Goal: Information Seeking & Learning: Learn about a topic

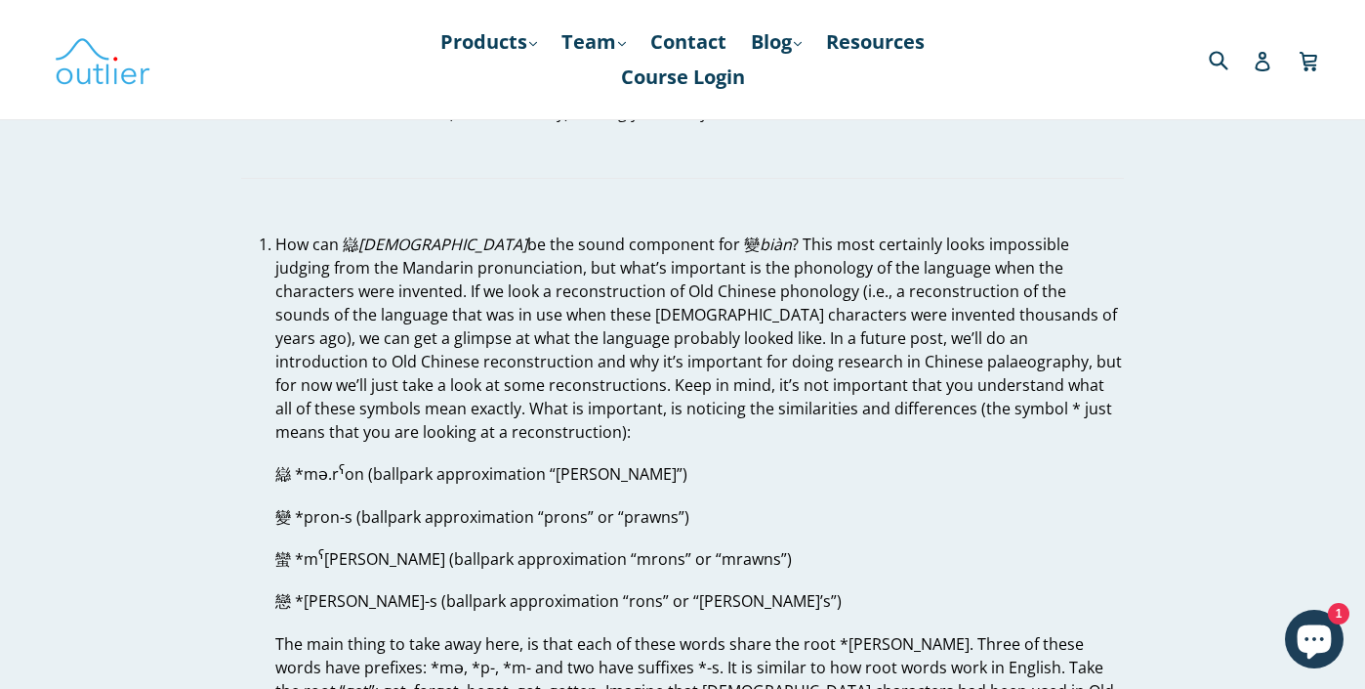
scroll to position [5537, 0]
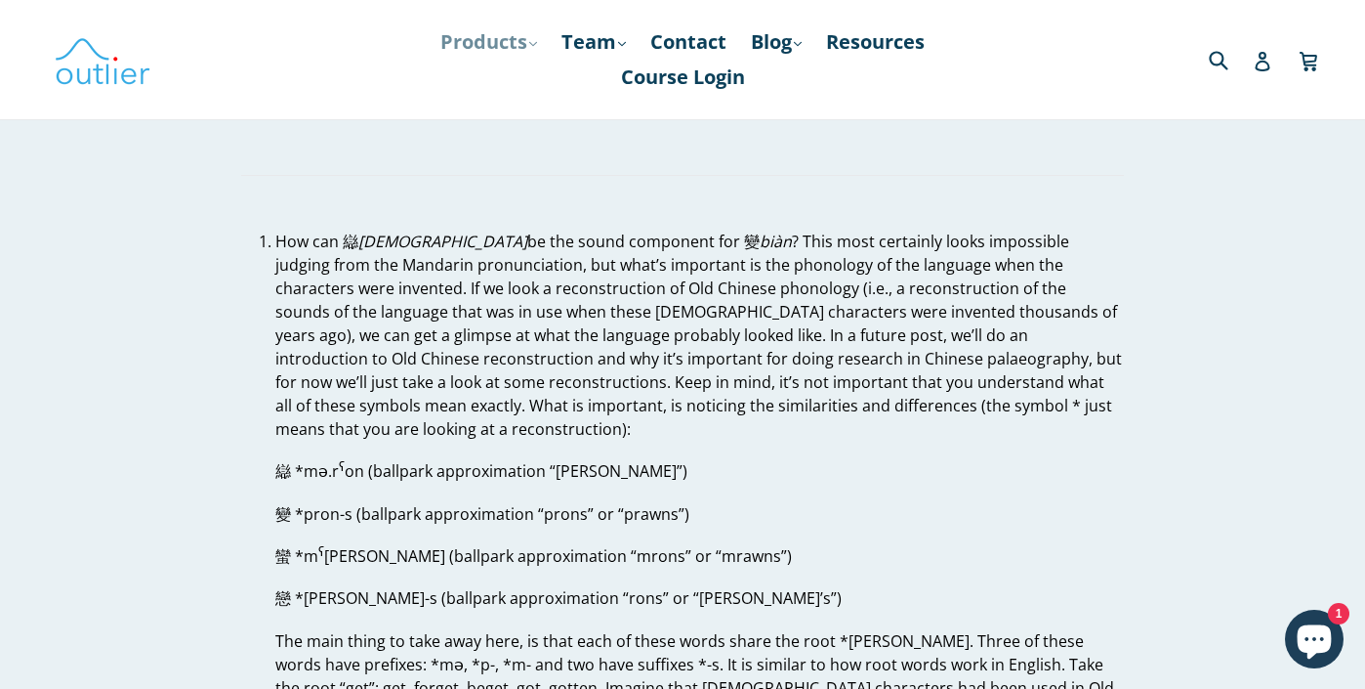
click at [529, 41] on icon ".cls-1{fill:#231f20}" at bounding box center [533, 44] width 8 height 8
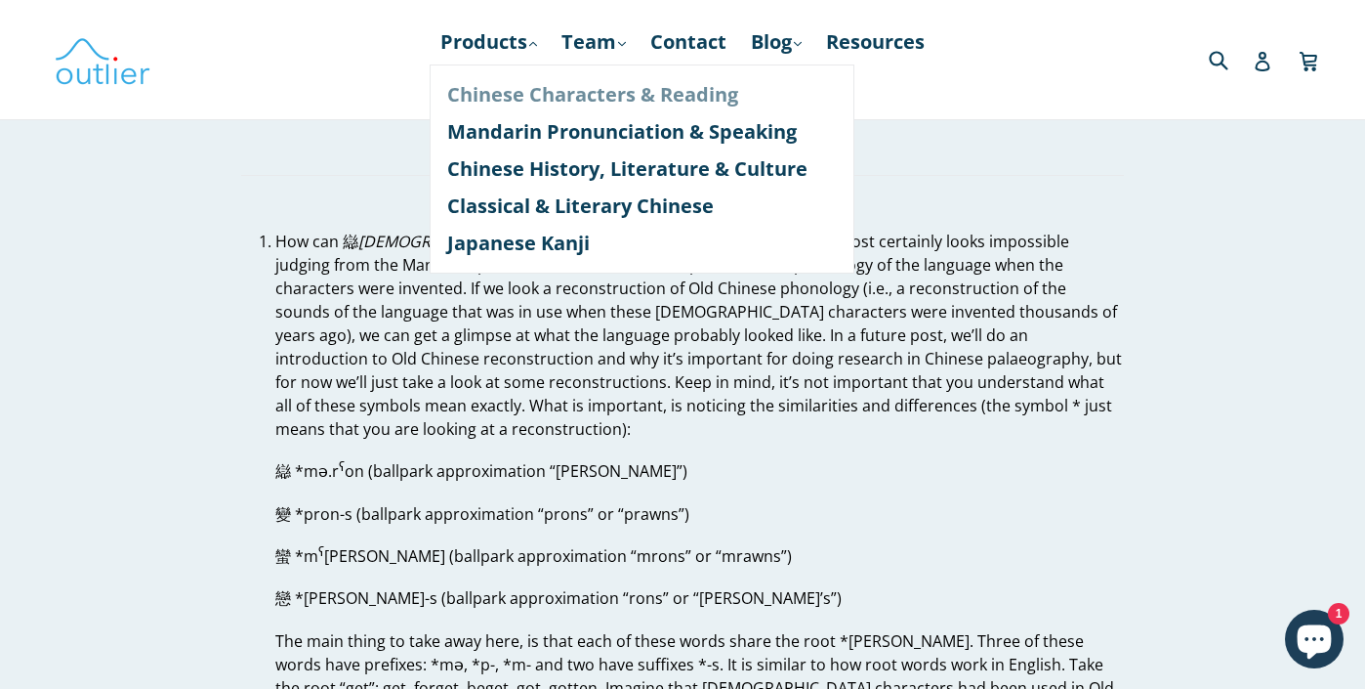
click at [470, 92] on link "Chinese Characters & Reading" at bounding box center [642, 94] width 390 height 37
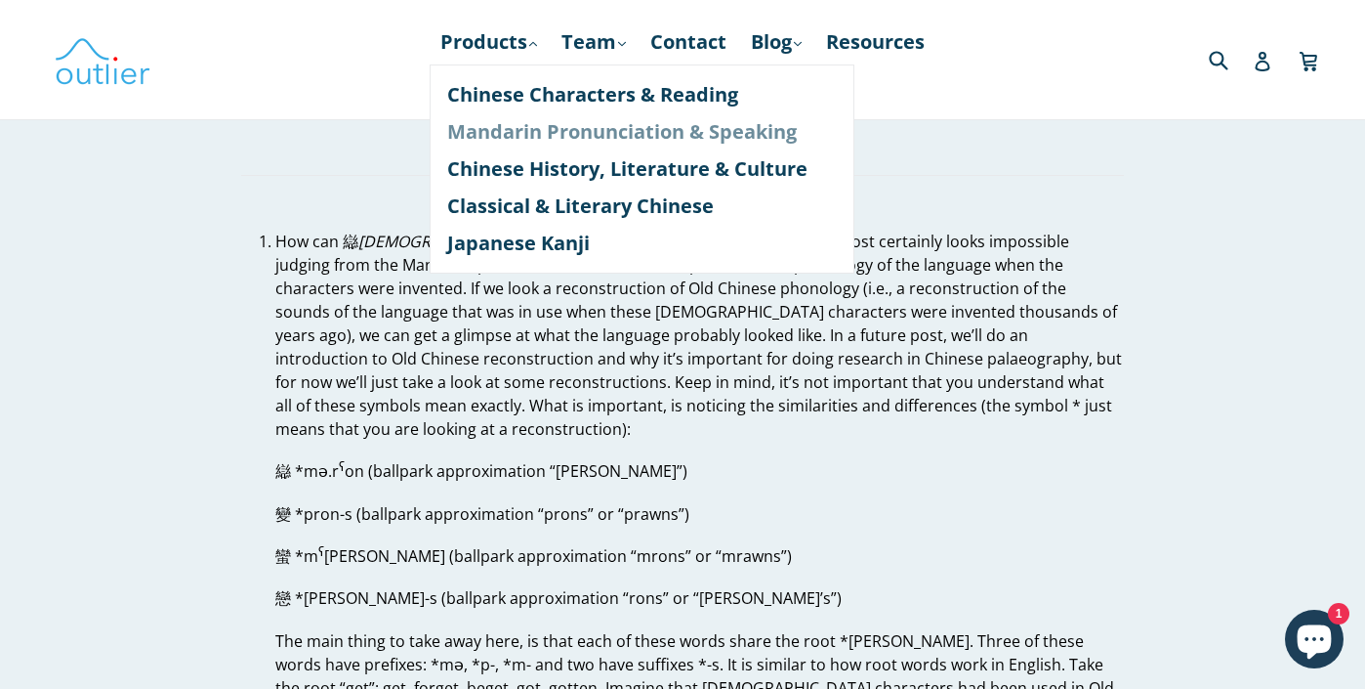
click at [485, 133] on link "Mandarin Pronunciation & Speaking" at bounding box center [642, 131] width 390 height 37
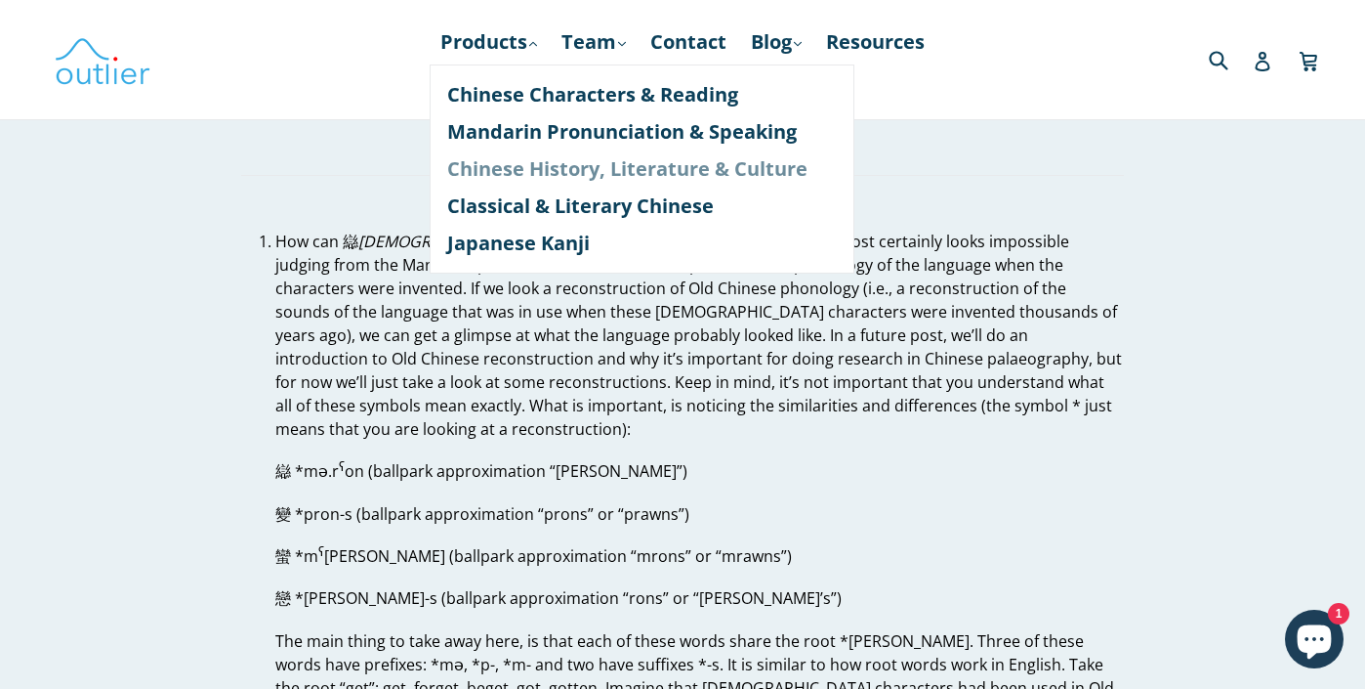
click at [496, 177] on link "Chinese History, Literature & Culture" at bounding box center [642, 168] width 390 height 37
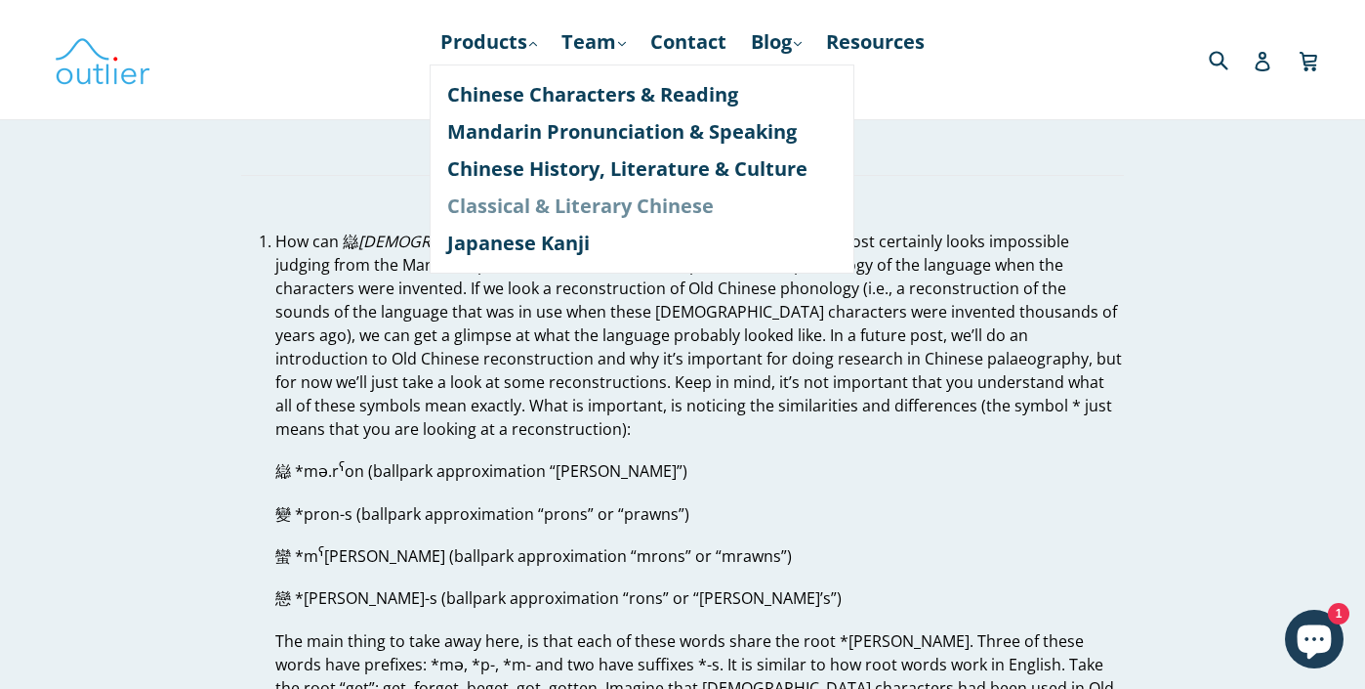
click at [511, 219] on link "Classical & Literary Chinese" at bounding box center [642, 206] width 390 height 37
click at [508, 238] on link "Japanese Kanji" at bounding box center [642, 243] width 390 height 37
click at [623, 40] on icon ".cls-1{fill:#231f20}" at bounding box center [622, 44] width 8 height 8
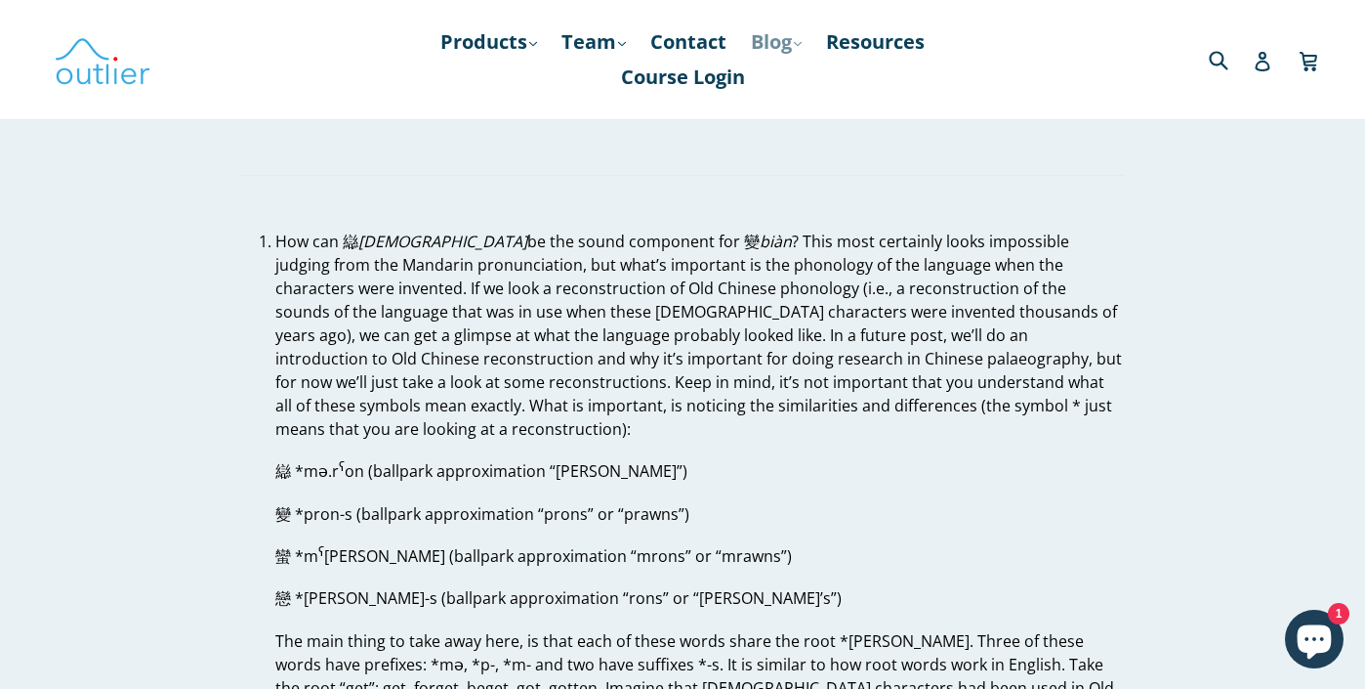
click at [804, 34] on link "Blog .cls-1{fill:#231f20} expand" at bounding box center [776, 41] width 70 height 35
click at [830, 132] on link "Japanese" at bounding box center [817, 131] width 118 height 37
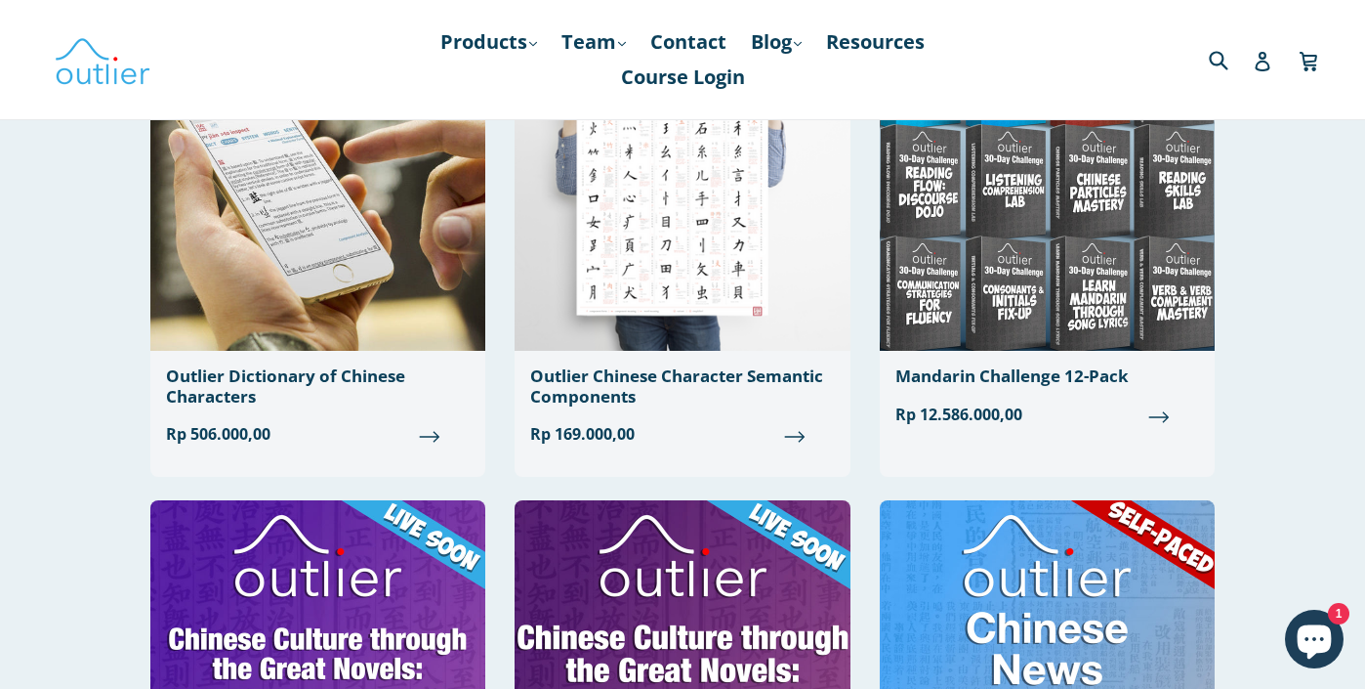
scroll to position [764, 0]
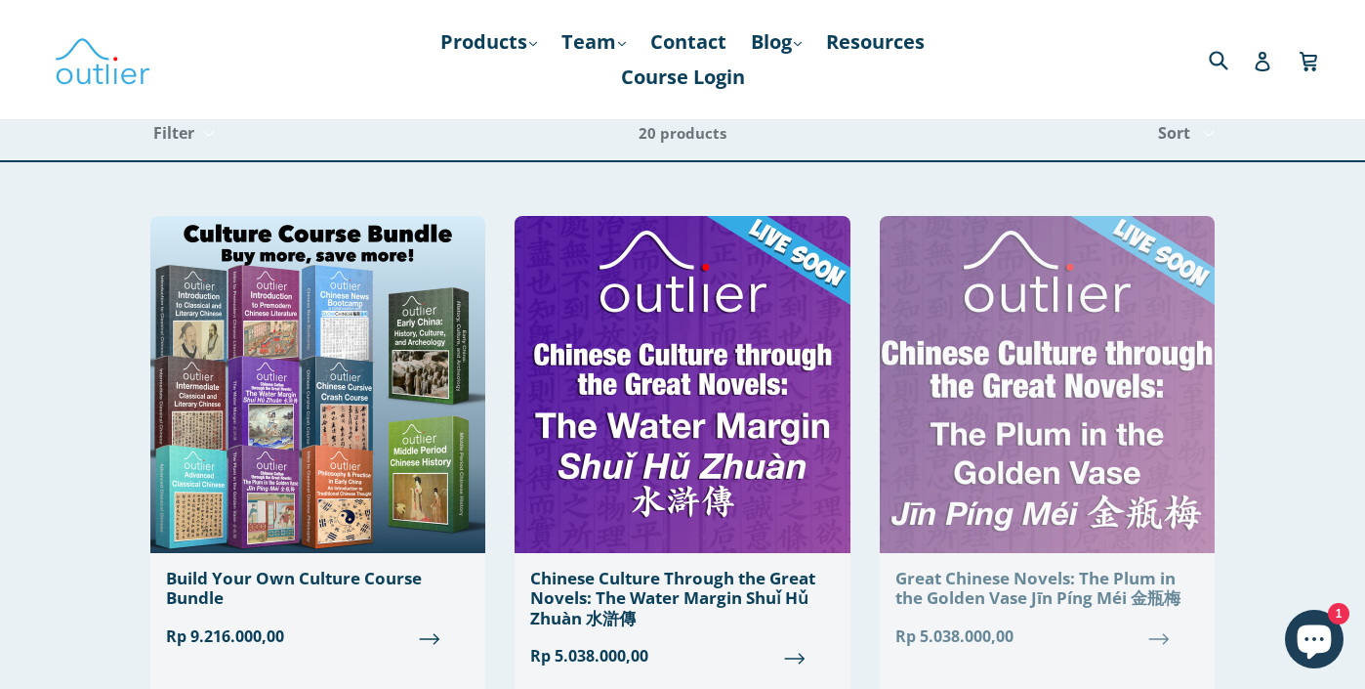
scroll to position [40, 0]
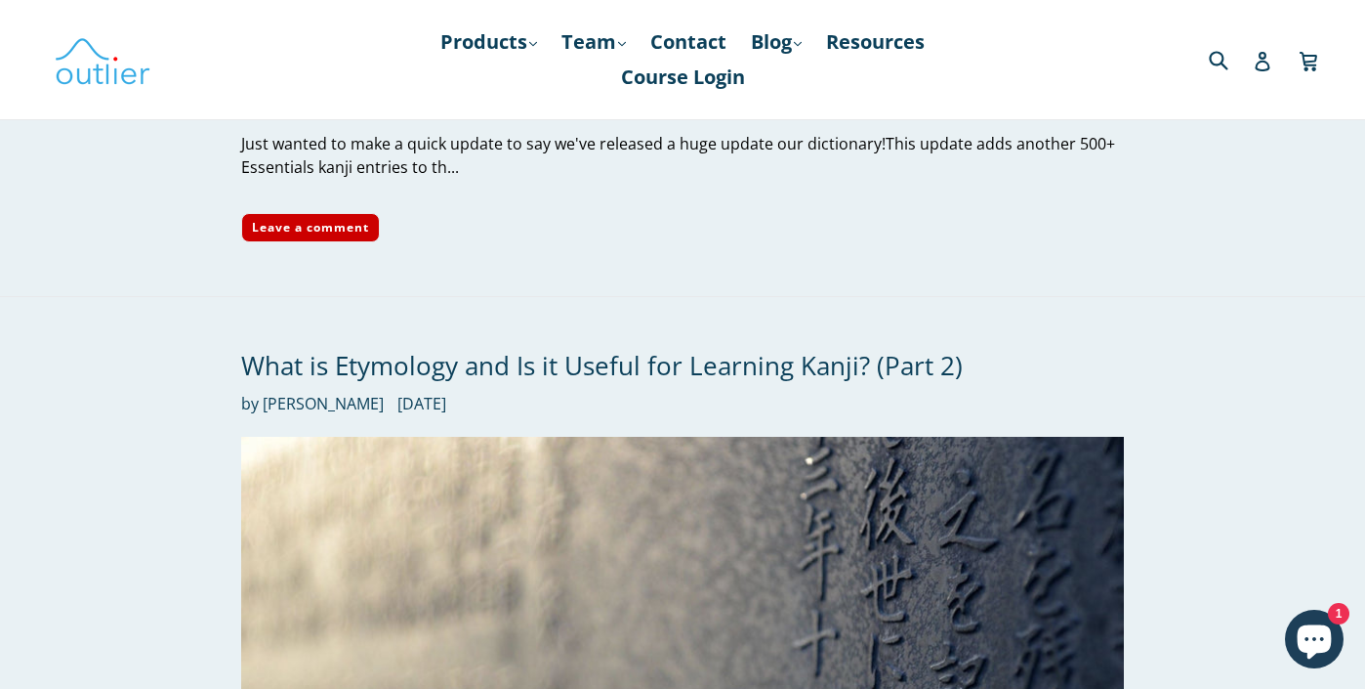
scroll to position [1823, 0]
